Goal: Task Accomplishment & Management: Use online tool/utility

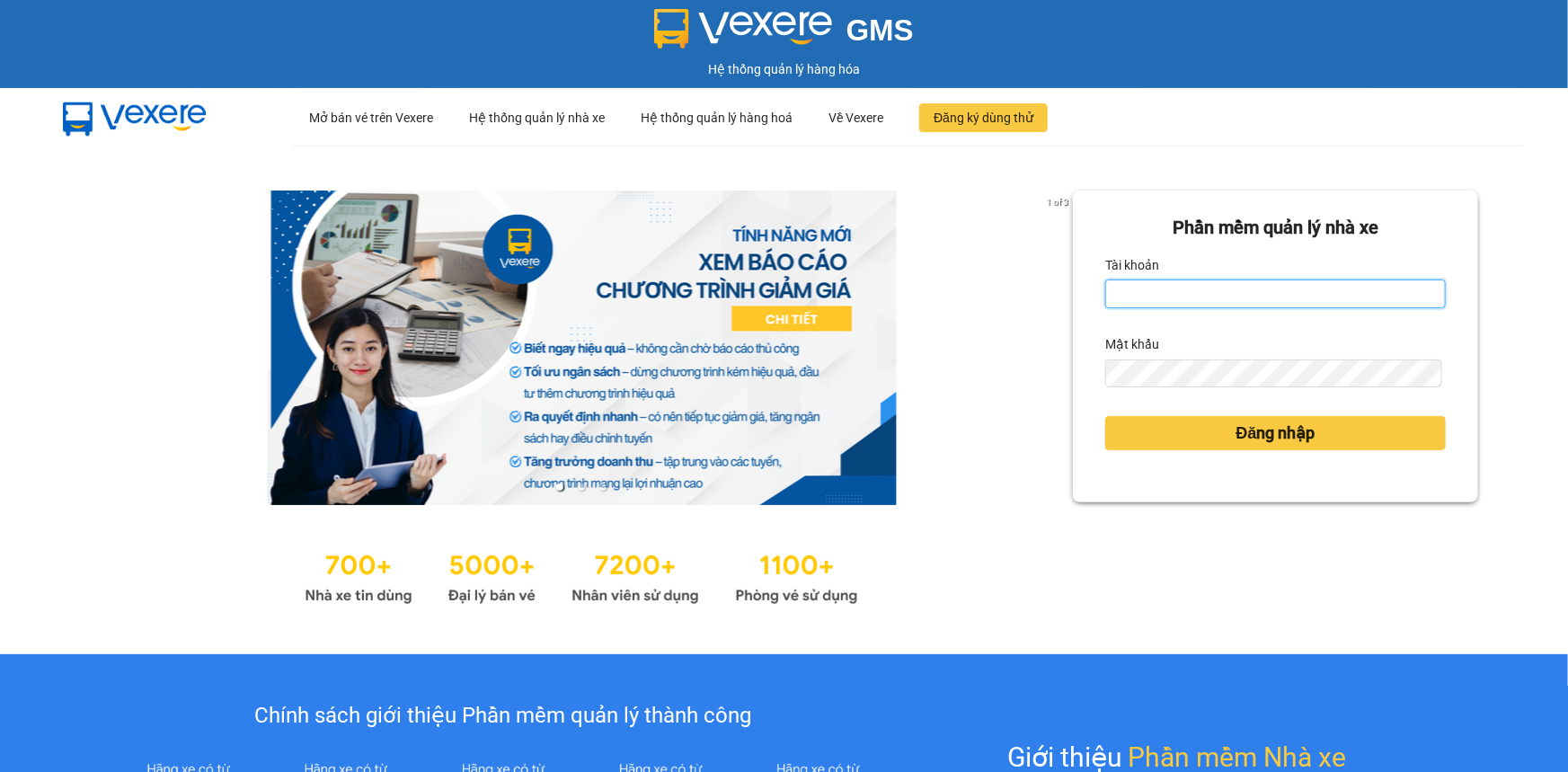
click at [1246, 294] on input "Tài khoản" at bounding box center [1274, 294] width 340 height 28
type input "nvquoc.hhg"
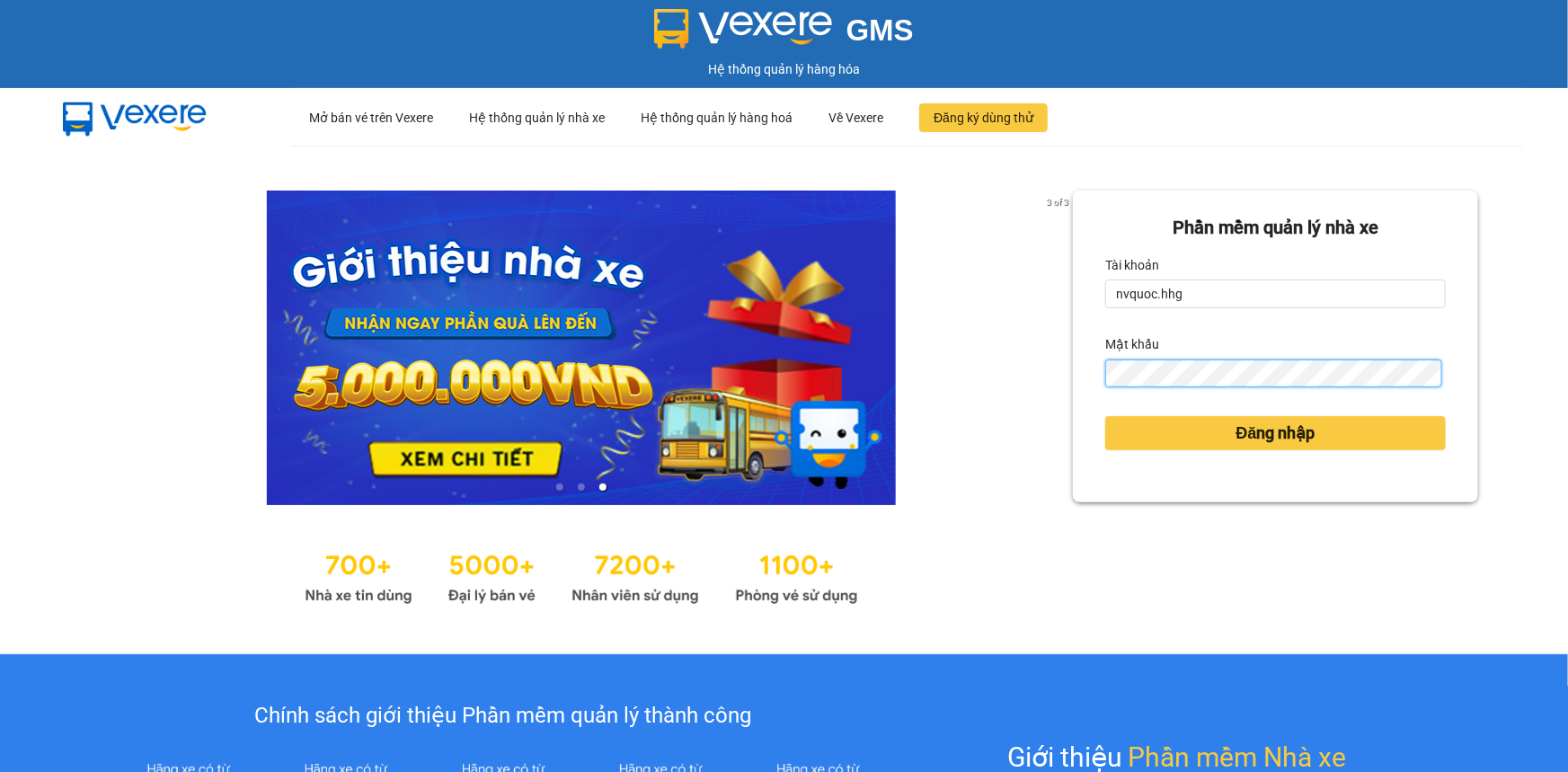
click at [1105, 416] on button "Đăng nhập" at bounding box center [1274, 432] width 340 height 34
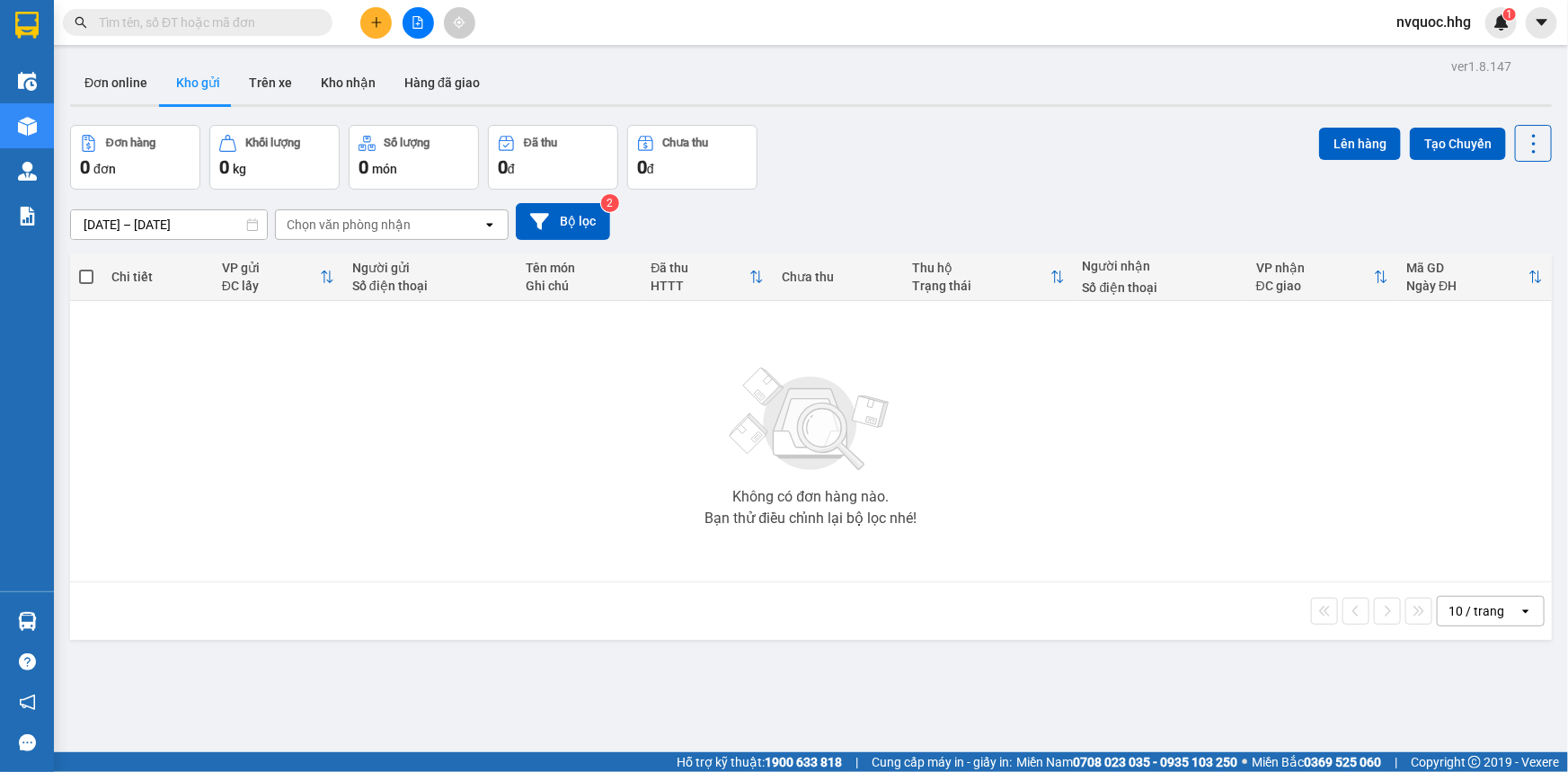
click at [221, 26] on input "text" at bounding box center [205, 23] width 212 height 20
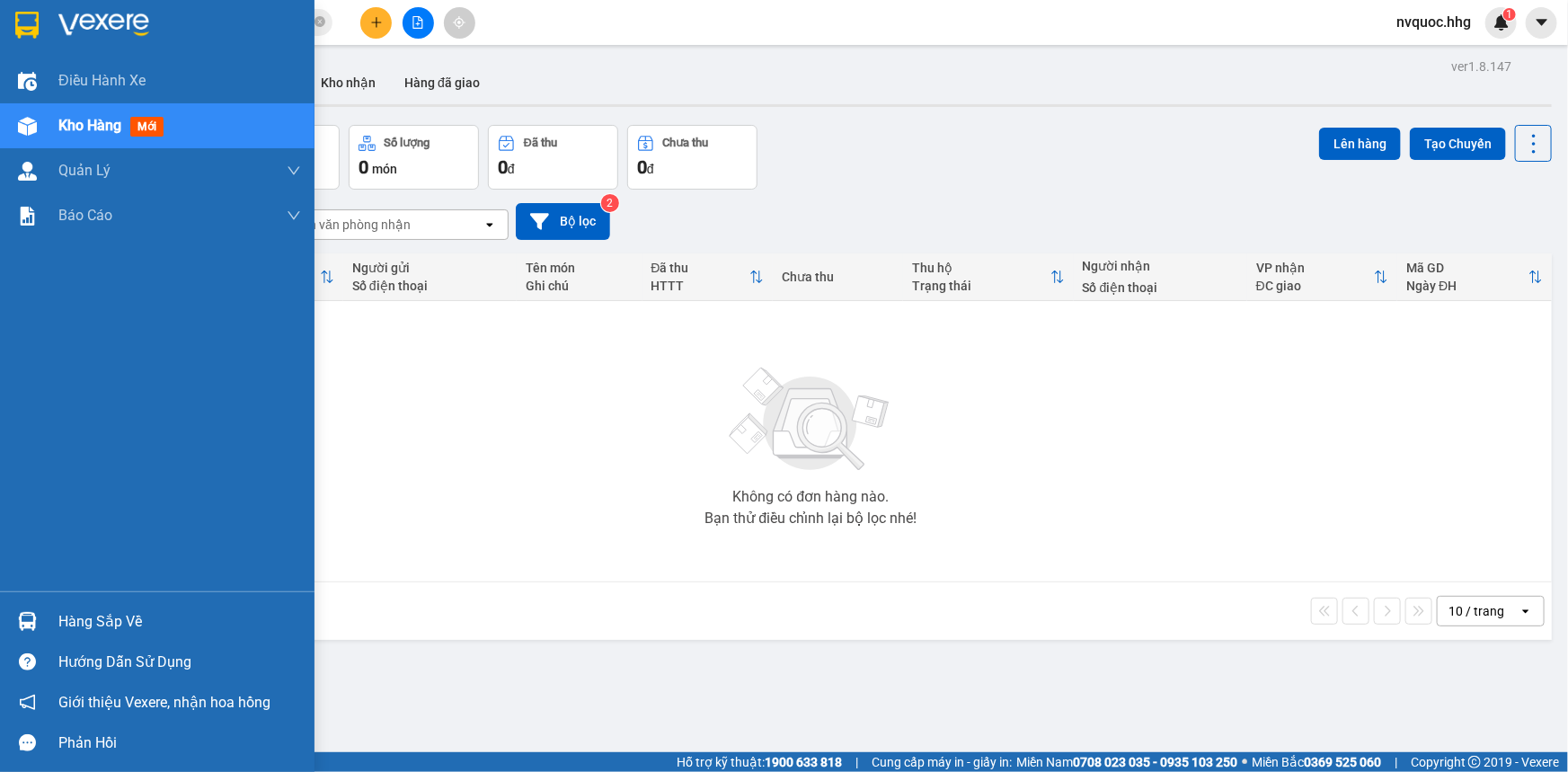
type input "0901748717"
click at [24, 26] on img at bounding box center [27, 25] width 23 height 27
